Goal: Information Seeking & Learning: Obtain resource

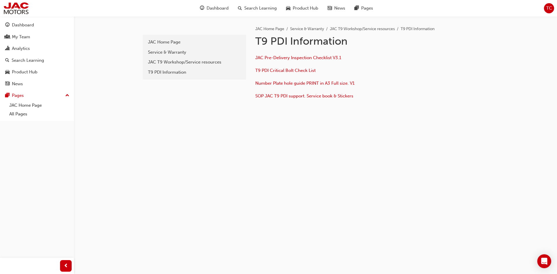
click at [193, 134] on div "pdi JAC Home Page Service & Warranty JAC T9 Workshop/Service resources T9 PDI I…" at bounding box center [316, 79] width 348 height 126
click at [159, 129] on div "pdi JAC Home Page Service & Warranty JAC T9 Workshop/Service resources T9 PDI I…" at bounding box center [316, 79] width 348 height 126
click at [174, 130] on div "pdi JAC Home Page Service & Warranty JAC T9 Workshop/Service resources T9 PDI I…" at bounding box center [316, 79] width 348 height 126
click at [174, 75] on div "T9 PDI Information" at bounding box center [194, 72] width 93 height 7
click at [14, 115] on link "All Pages" at bounding box center [39, 114] width 65 height 9
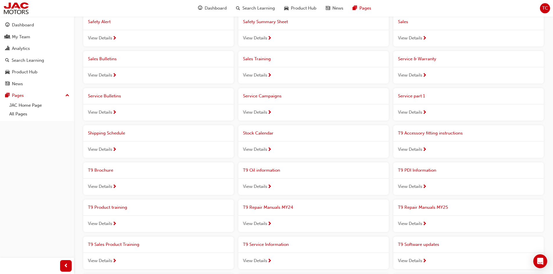
scroll to position [348, 0]
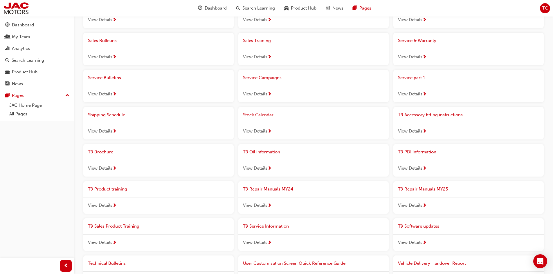
click at [263, 79] on span "Service Campaigns" at bounding box center [262, 77] width 39 height 5
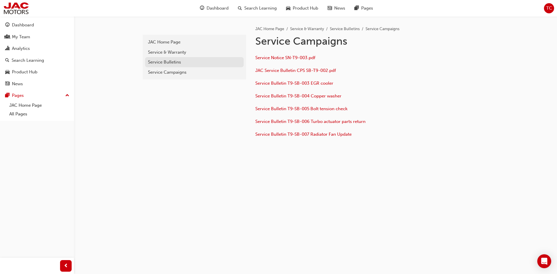
click at [161, 61] on div "Service Bulletins" at bounding box center [194, 62] width 93 height 7
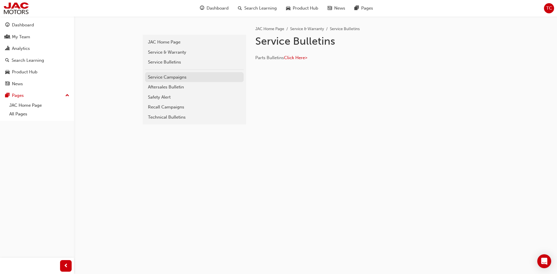
click at [169, 79] on div "Service Campaigns" at bounding box center [194, 77] width 93 height 7
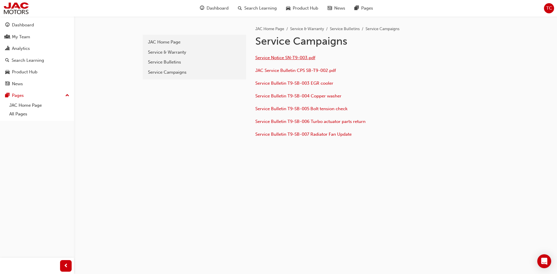
click at [288, 59] on span "Service Notice SN-T9-003.pdf" at bounding box center [285, 57] width 60 height 5
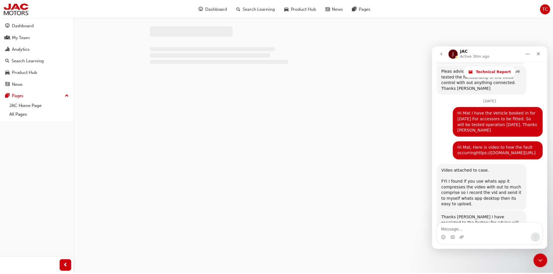
scroll to position [1328, 0]
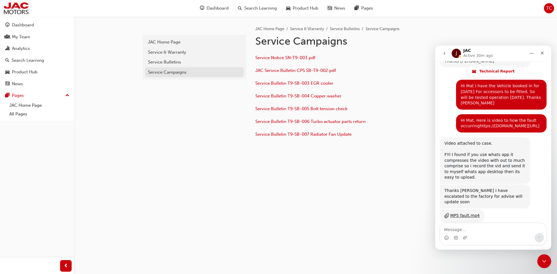
click at [181, 71] on div "Service Campaigns" at bounding box center [194, 72] width 93 height 7
click at [166, 70] on div "Service Campaigns" at bounding box center [194, 72] width 93 height 7
click at [168, 53] on div "Service & Warranty" at bounding box center [194, 52] width 93 height 7
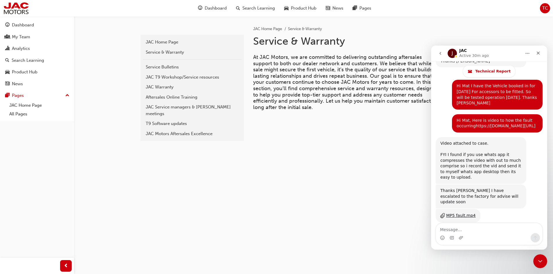
click at [183, 166] on div "service JAC Home Page Service & Warranty Service Bulletins JAC T9 Workshop/Serv…" at bounding box center [191, 133] width 105 height 235
click at [170, 76] on div "JAC T9 Workshop/Service resources" at bounding box center [192, 77] width 93 height 7
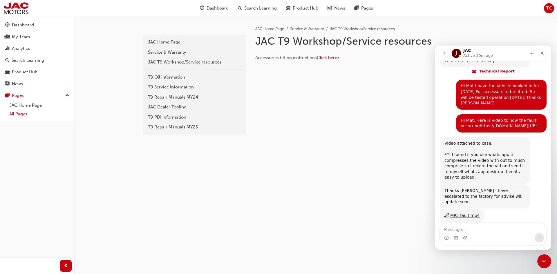
click at [15, 117] on link "All Pages" at bounding box center [39, 114] width 65 height 9
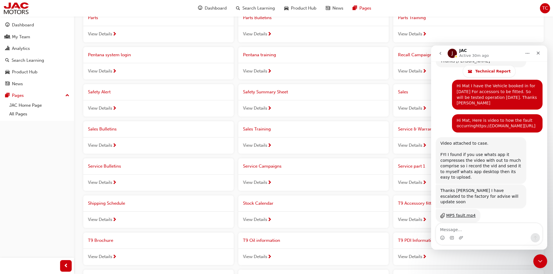
scroll to position [261, 0]
click at [103, 163] on span "Service Bulletins" at bounding box center [104, 164] width 33 height 5
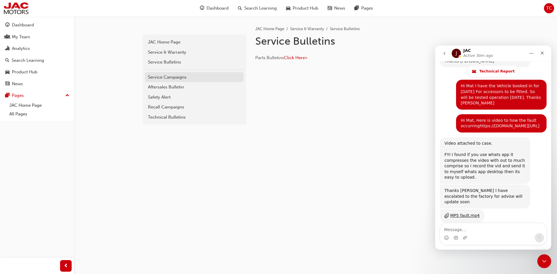
click at [174, 77] on div "Service Campaigns" at bounding box center [194, 77] width 93 height 7
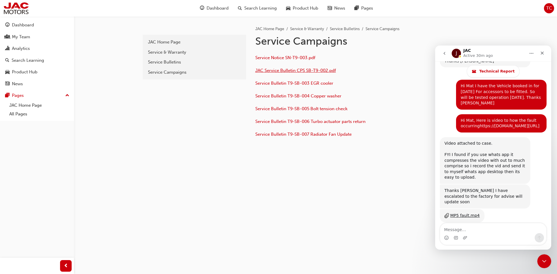
click at [287, 72] on span "JAC Service Bulletin CPS SB-T9-002.pdf" at bounding box center [295, 70] width 81 height 5
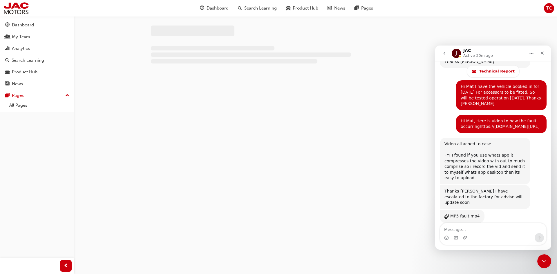
scroll to position [1328, 0]
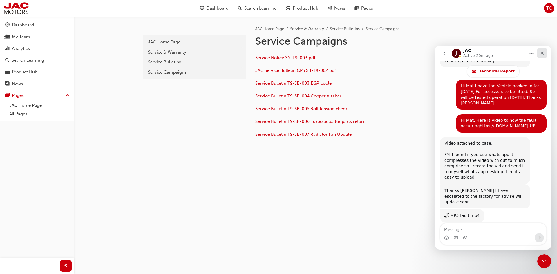
click at [541, 51] on icon "Close" at bounding box center [542, 53] width 5 height 5
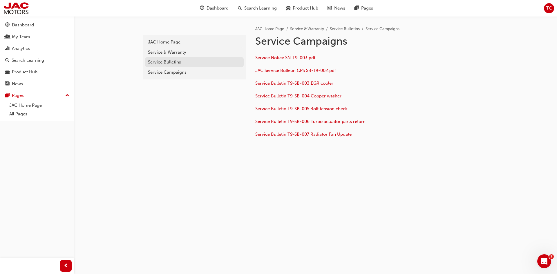
click at [163, 62] on div "Service Bulletins" at bounding box center [194, 62] width 93 height 7
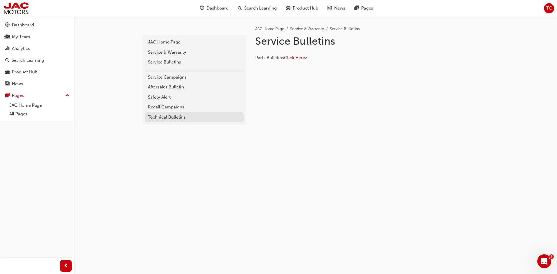
click at [167, 117] on div "Technical Bulletins" at bounding box center [194, 117] width 93 height 7
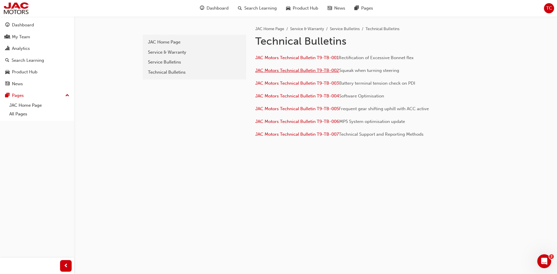
click at [279, 71] on span "JAC Motors Technical Bulletin T9-TB-002" at bounding box center [297, 70] width 84 height 5
click at [291, 134] on span "JAC Motors Technical Bulletin T9-TB-007" at bounding box center [297, 134] width 84 height 5
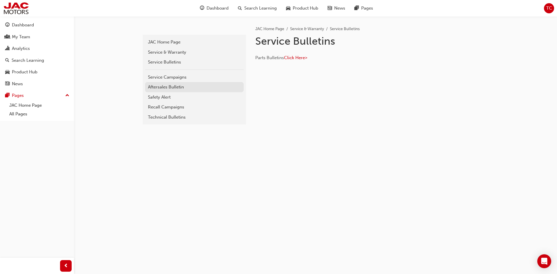
click at [164, 88] on div "Aftersales Bulletin" at bounding box center [194, 87] width 93 height 7
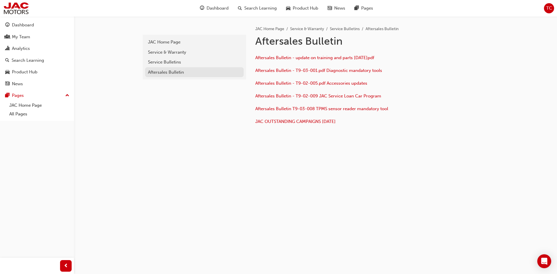
click at [156, 71] on div "Aftersales Bulletin" at bounding box center [194, 72] width 93 height 7
click at [161, 72] on div "Aftersales Bulletin" at bounding box center [194, 72] width 93 height 7
click at [162, 64] on div "Service Bulletins" at bounding box center [194, 62] width 93 height 7
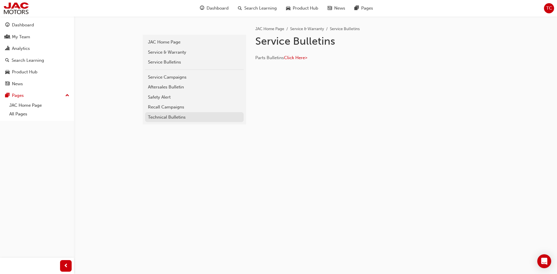
click at [165, 116] on div "Technical Bulletins" at bounding box center [194, 117] width 93 height 7
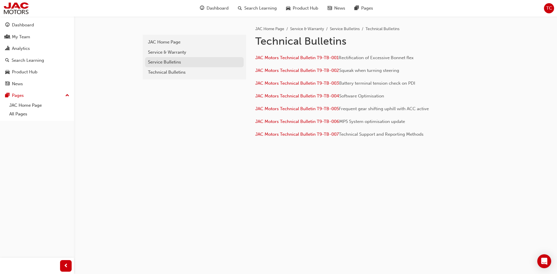
click at [167, 64] on div "Service Bulletins" at bounding box center [194, 62] width 93 height 7
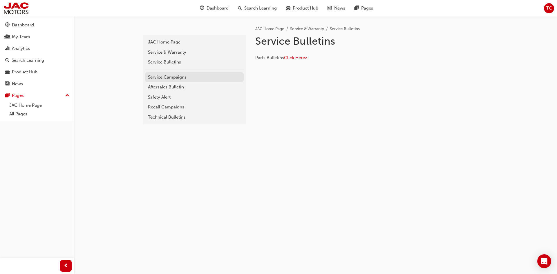
click at [166, 80] on div "Service Campaigns" at bounding box center [194, 77] width 93 height 7
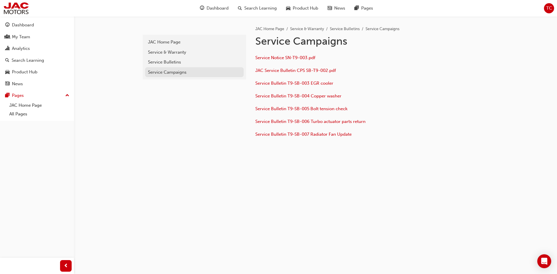
click at [171, 73] on div "Service Campaigns" at bounding box center [194, 72] width 93 height 7
click at [165, 64] on div "Service Bulletins" at bounding box center [194, 62] width 93 height 7
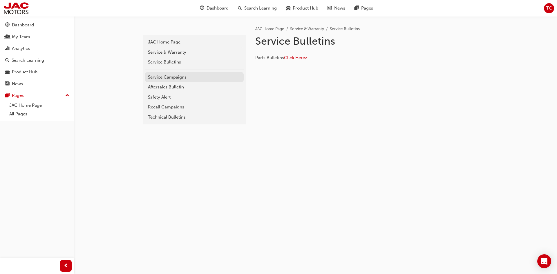
click at [174, 75] on div "Service Campaigns" at bounding box center [194, 77] width 93 height 7
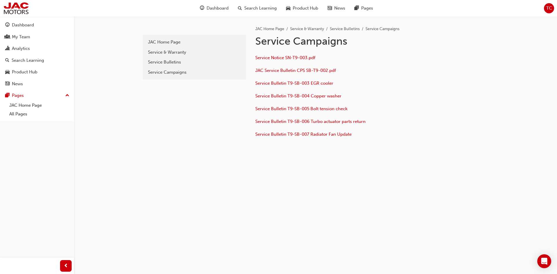
click at [185, 103] on div "service-campaigns JAC Home Page Service & Warranty Service Bulletins Service Ca…" at bounding box center [194, 89] width 105 height 146
click at [173, 107] on div "service-campaigns JAC Home Page Service & Warranty Service Bulletins Service Ca…" at bounding box center [194, 89] width 105 height 146
click at [165, 45] on div "JAC Home Page" at bounding box center [194, 42] width 93 height 7
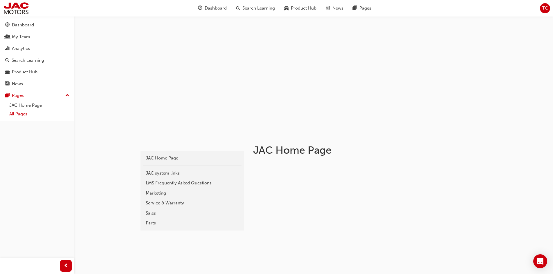
click at [22, 116] on link "All Pages" at bounding box center [39, 114] width 65 height 9
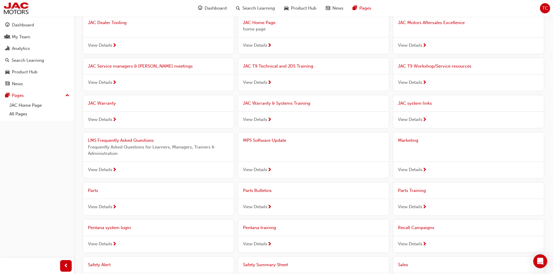
scroll to position [87, 0]
click at [278, 65] on span "JAC T9 Technical and JDS Training" at bounding box center [278, 65] width 70 height 5
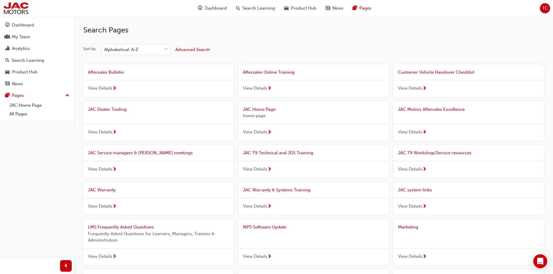
scroll to position [87, 0]
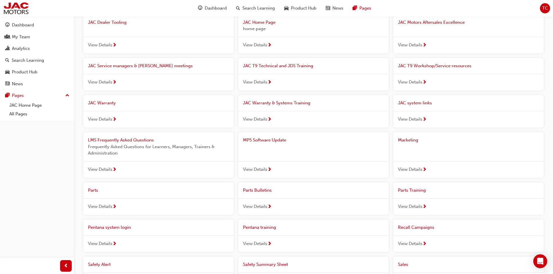
click at [420, 64] on span "JAC T9 Workshop/Service resources" at bounding box center [434, 65] width 73 height 5
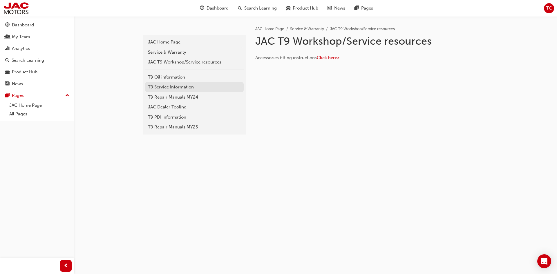
click at [188, 88] on div "T9 Service Information" at bounding box center [194, 87] width 93 height 7
click at [172, 108] on div "JAC Dealer Tooling" at bounding box center [194, 107] width 93 height 7
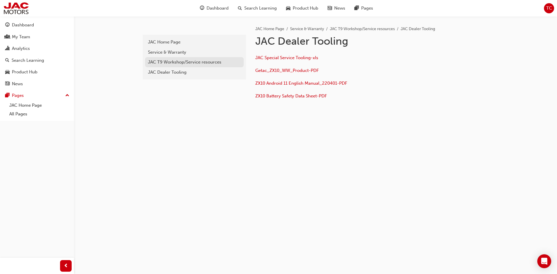
click at [169, 62] on div "JAC T9 Workshop/Service resources" at bounding box center [194, 62] width 93 height 7
click at [168, 61] on div "JAC T9 Workshop/Service resources" at bounding box center [194, 62] width 93 height 7
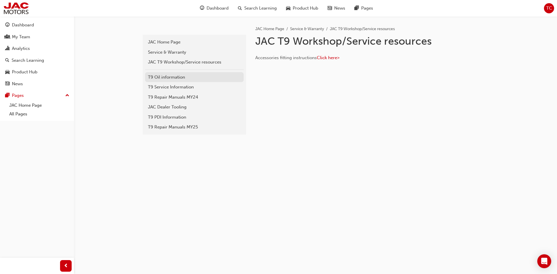
click at [178, 78] on div "T9 Oil information" at bounding box center [194, 77] width 93 height 7
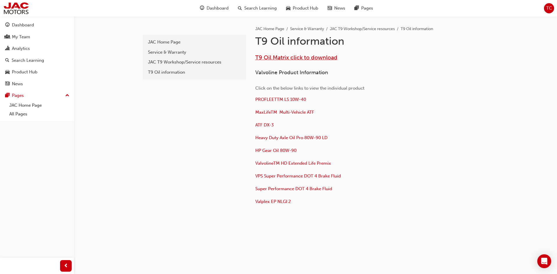
click at [285, 57] on span "T9 Oil Matrix click to download" at bounding box center [296, 57] width 82 height 7
click at [165, 71] on div "T9 Oil information" at bounding box center [194, 72] width 93 height 7
click at [168, 62] on div "JAC T9 Workshop/Service resources" at bounding box center [194, 62] width 93 height 7
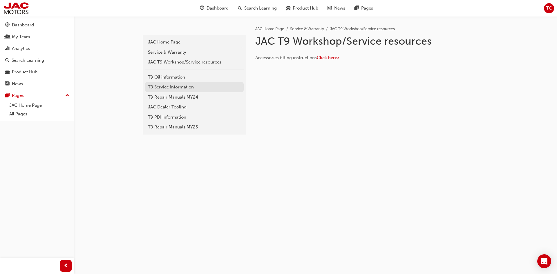
click at [173, 89] on div "T9 Service Information" at bounding box center [194, 87] width 93 height 7
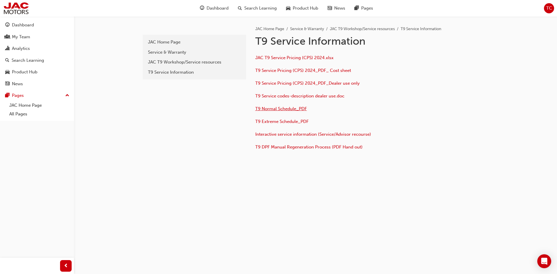
click at [290, 109] on span "T9 Normal Schedule_PDF" at bounding box center [281, 108] width 52 height 5
click at [291, 122] on span "T9 Extreme Schedule_PDF" at bounding box center [281, 121] width 53 height 5
click at [235, 157] on div "t9-service-information JAC Home Page Service & Warranty JAC T9 Workshop/Service…" at bounding box center [194, 95] width 105 height 159
click at [149, 149] on div "t9-service-information JAC Home Page Service & Warranty JAC T9 Workshop/Service…" at bounding box center [194, 95] width 105 height 159
drag, startPoint x: 157, startPoint y: 143, endPoint x: 6, endPoint y: 142, distance: 151.3
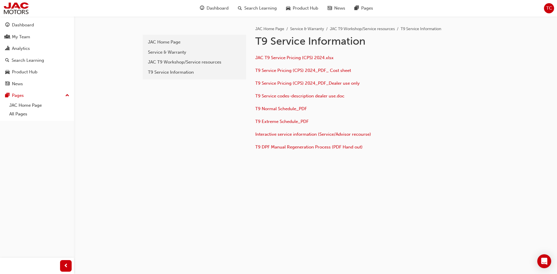
click at [150, 144] on div "t9-service-information JAC Home Page Service & Warranty JAC T9 Workshop/Service…" at bounding box center [194, 95] width 105 height 159
click at [167, 139] on div "t9-service-information JAC Home Page Service & Warranty JAC T9 Workshop/Service…" at bounding box center [194, 95] width 105 height 159
click at [293, 97] on span "T9 Service codes-description dealer use.doc" at bounding box center [299, 95] width 89 height 5
